Goal: Task Accomplishment & Management: Use online tool/utility

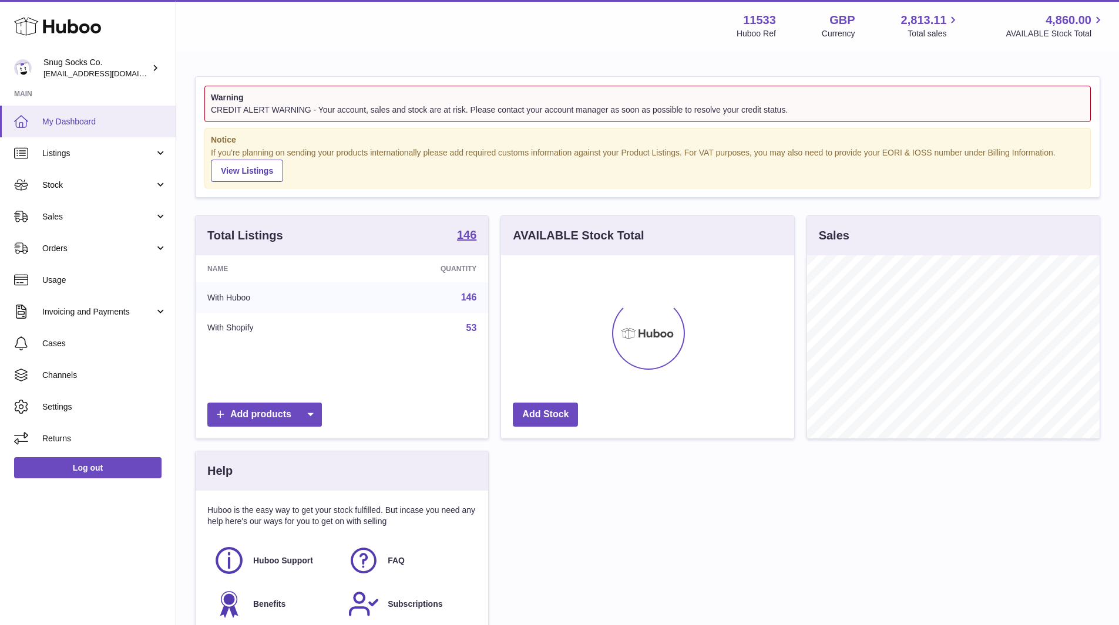
scroll to position [183, 293]
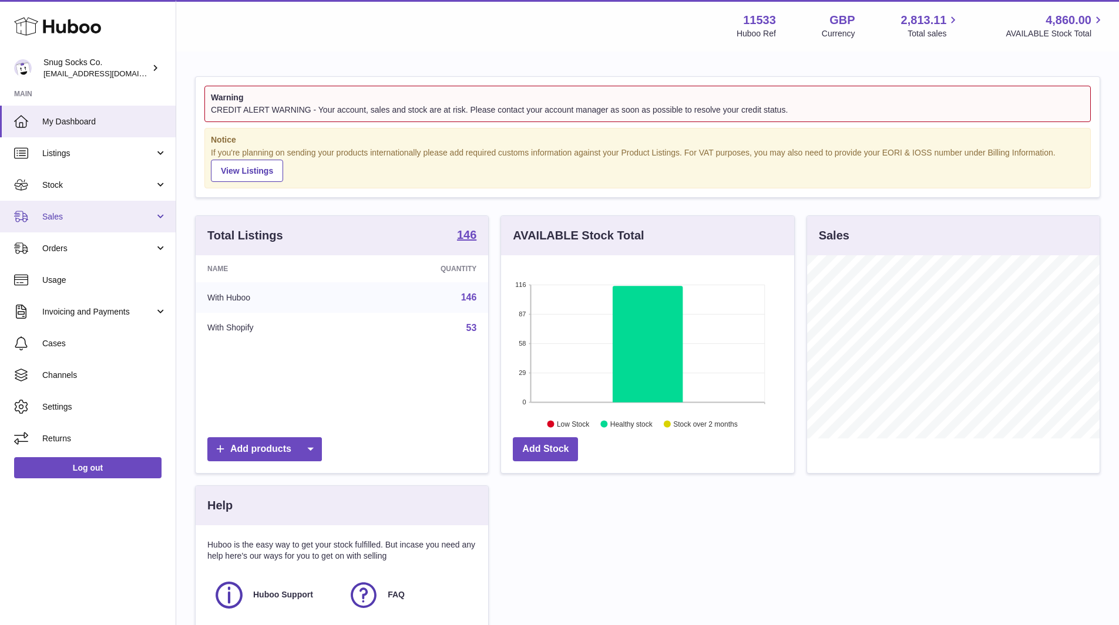
click at [68, 213] on span "Sales" at bounding box center [98, 216] width 112 height 11
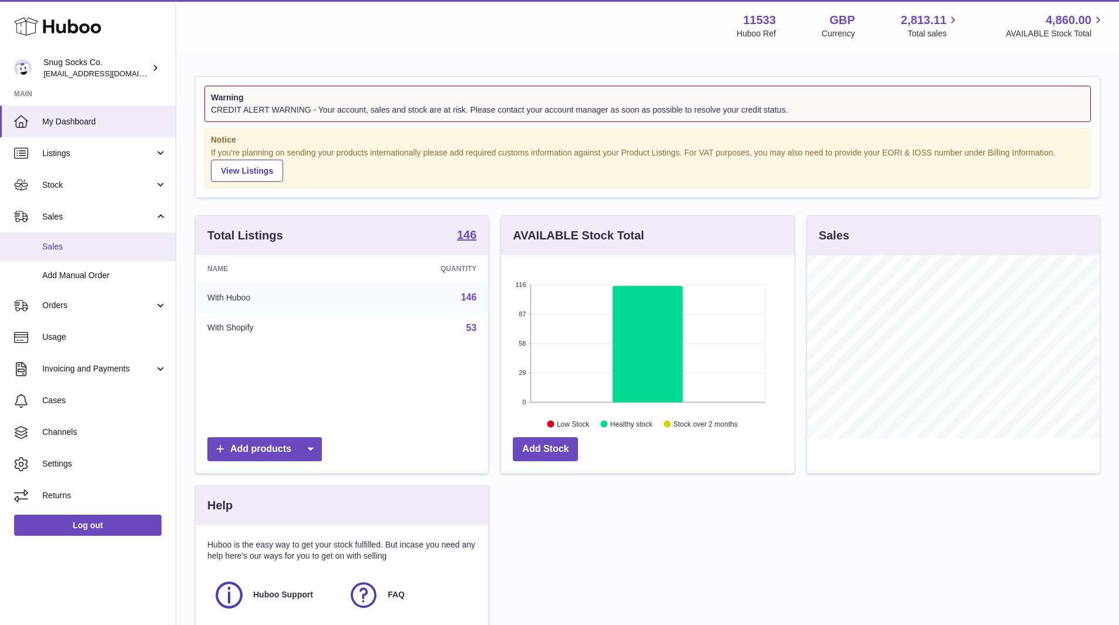
click at [71, 250] on span "Sales" at bounding box center [104, 246] width 124 height 11
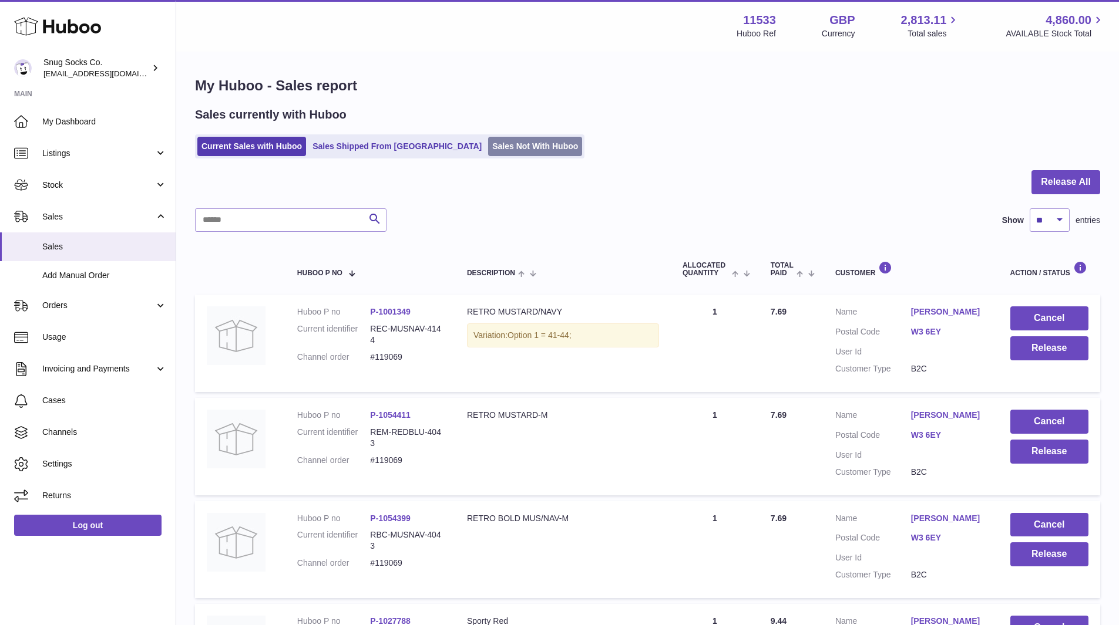
click at [488, 156] on link "Sales Not With Huboo" at bounding box center [535, 146] width 94 height 19
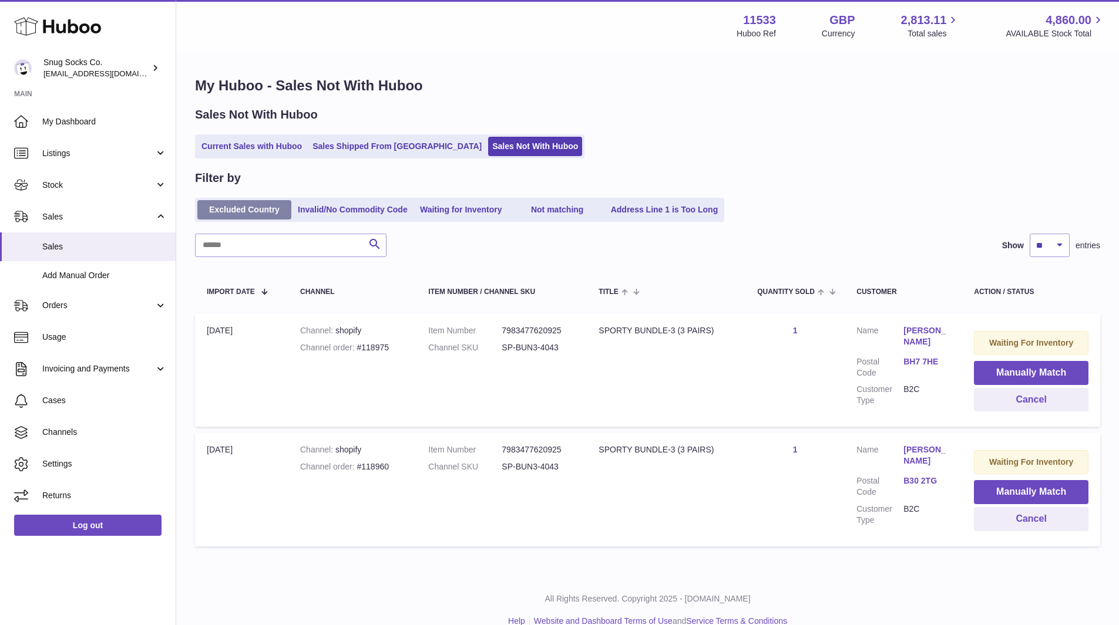
click at [237, 212] on link "Excluded Country" at bounding box center [244, 209] width 94 height 19
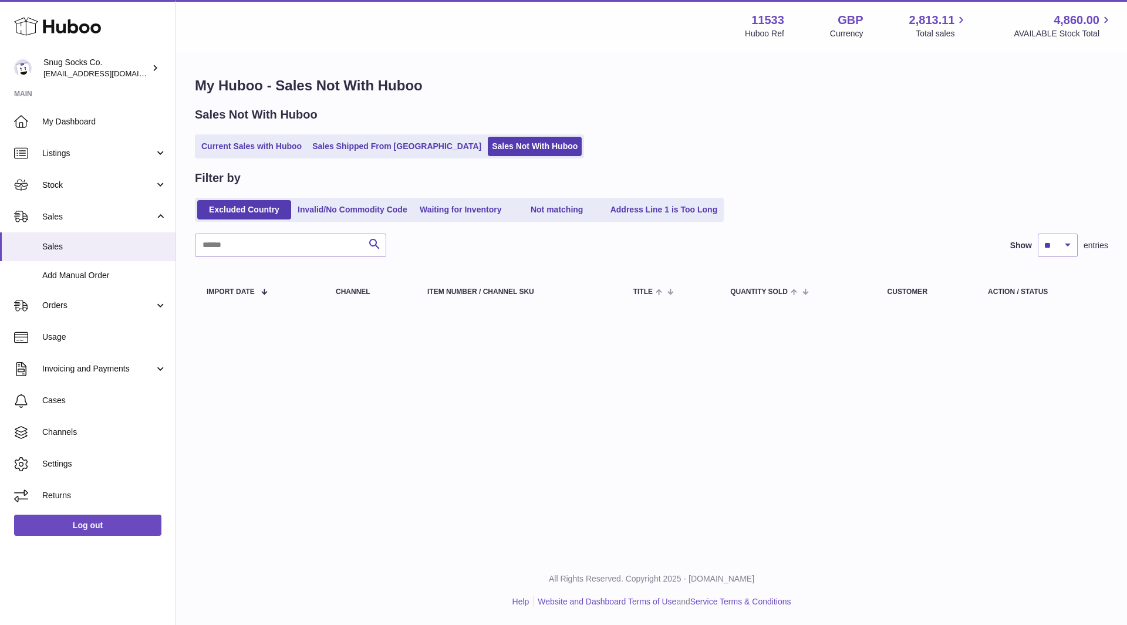
click at [259, 134] on ul "Current Sales with Huboo Sales Shipped From [GEOGRAPHIC_DATA] Sales Not With Hu…" at bounding box center [389, 146] width 389 height 24
click at [276, 145] on link "Current Sales with Huboo" at bounding box center [251, 146] width 109 height 19
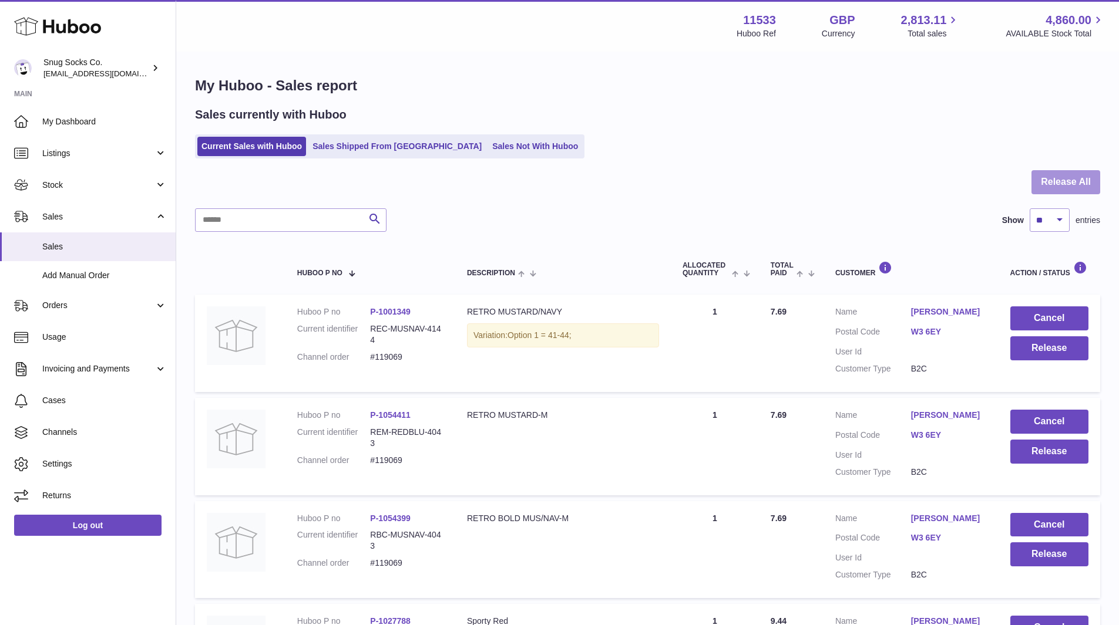
click at [1061, 179] on button "Release All" at bounding box center [1065, 182] width 69 height 24
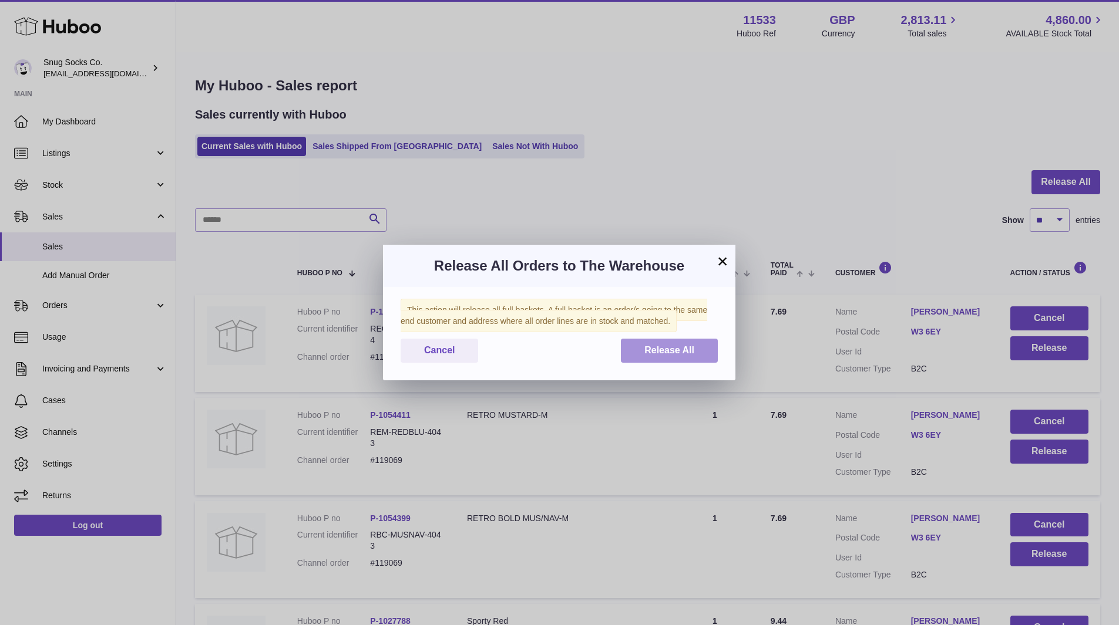
click at [673, 355] on span "Release All" at bounding box center [669, 350] width 50 height 10
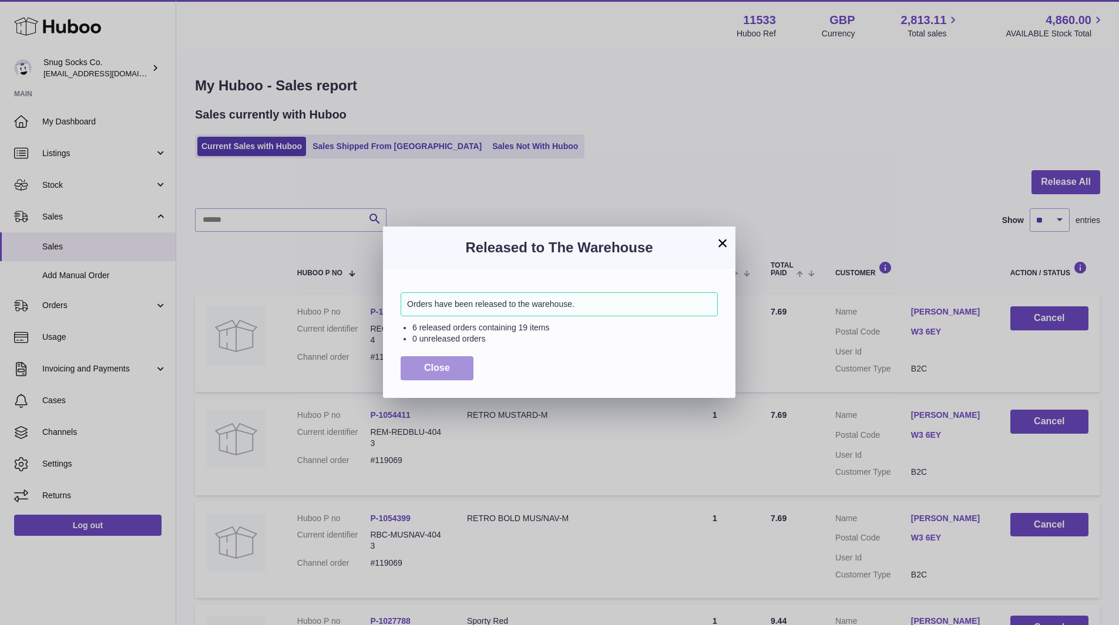
click at [437, 362] on button "Close" at bounding box center [436, 368] width 73 height 24
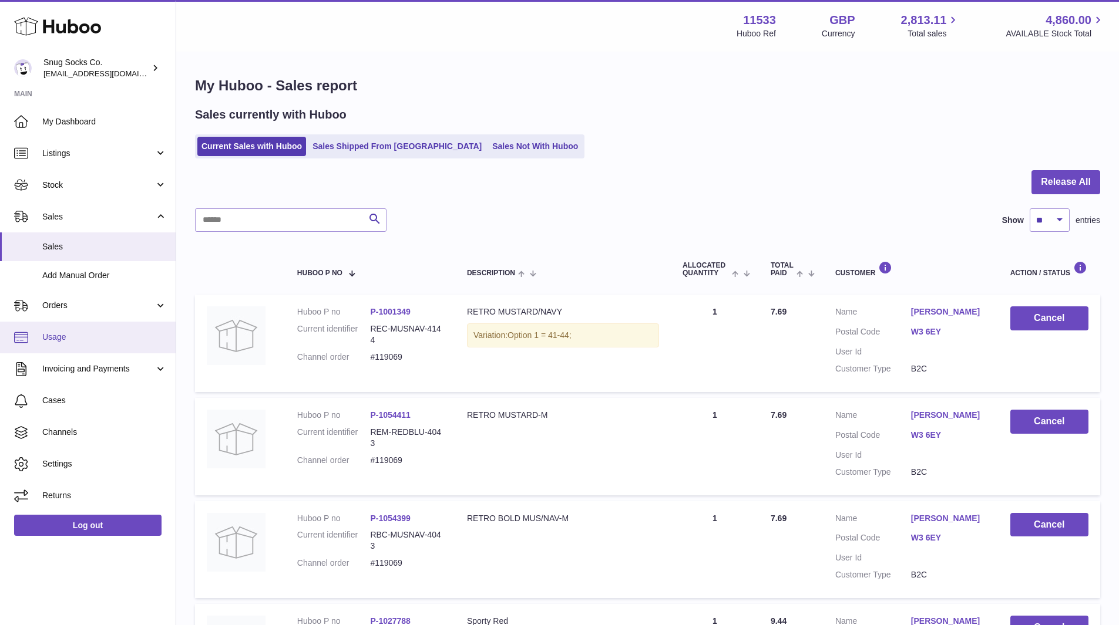
click at [76, 335] on span "Usage" at bounding box center [104, 337] width 124 height 11
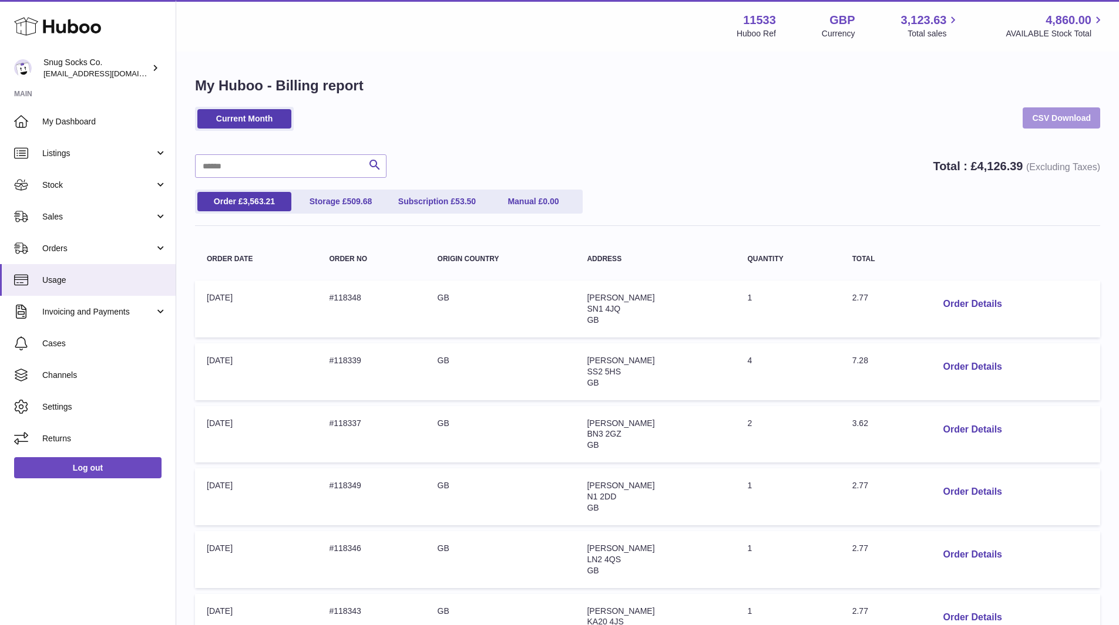
click at [1081, 113] on link "CSV Download" at bounding box center [1061, 117] width 78 height 21
